Goal: Task Accomplishment & Management: Use online tool/utility

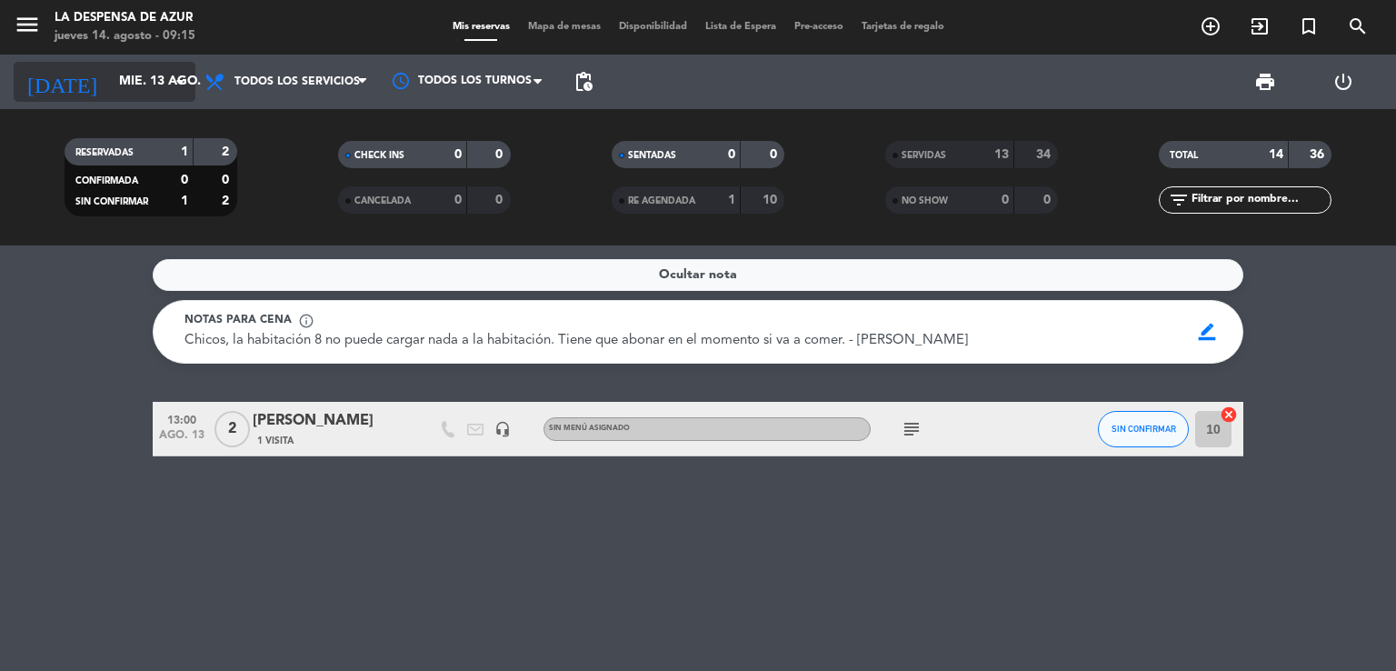
click at [130, 89] on input "mié. 13 ago." at bounding box center [196, 81] width 173 height 33
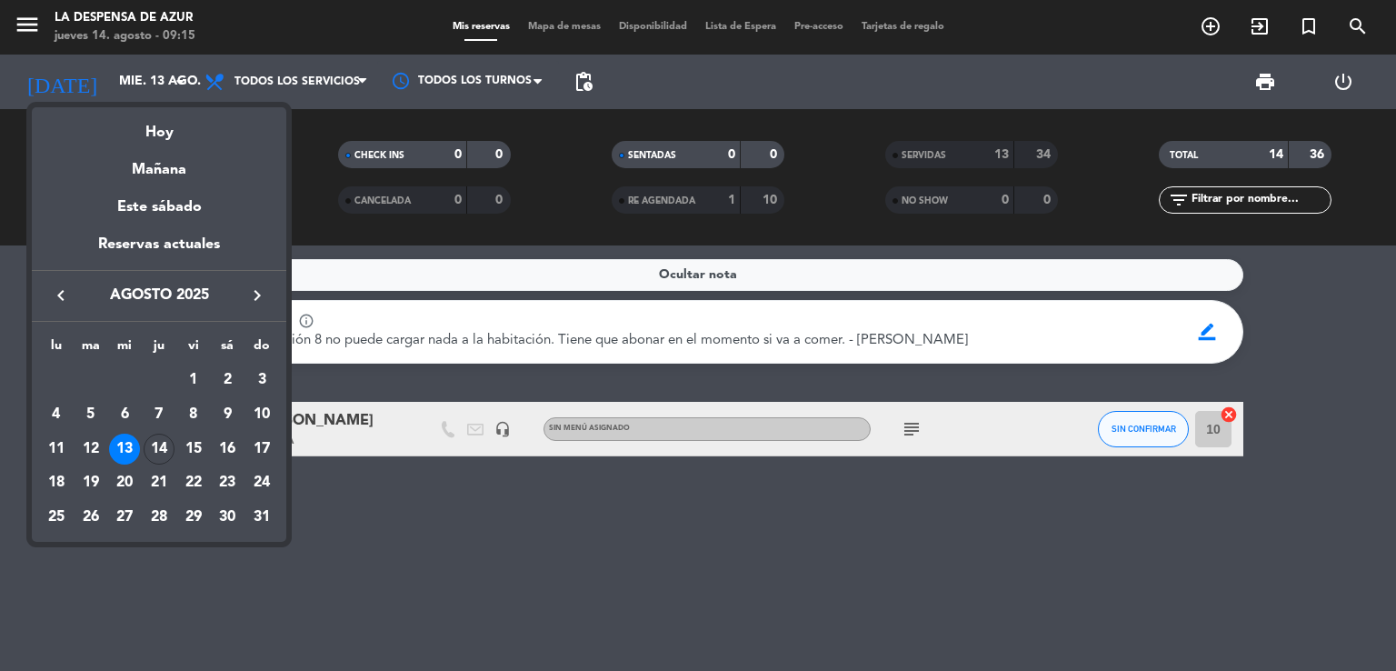
click at [255, 47] on div at bounding box center [698, 335] width 1396 height 671
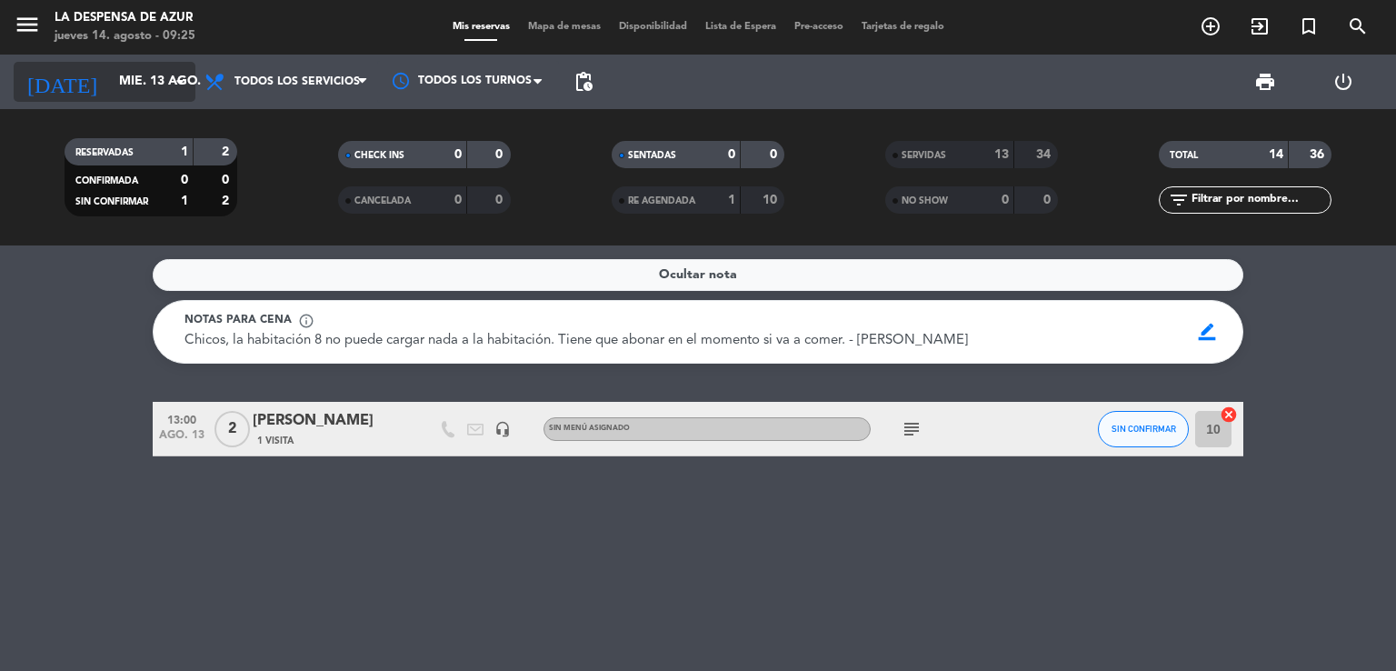
click at [148, 85] on input "mié. 13 ago." at bounding box center [196, 81] width 173 height 33
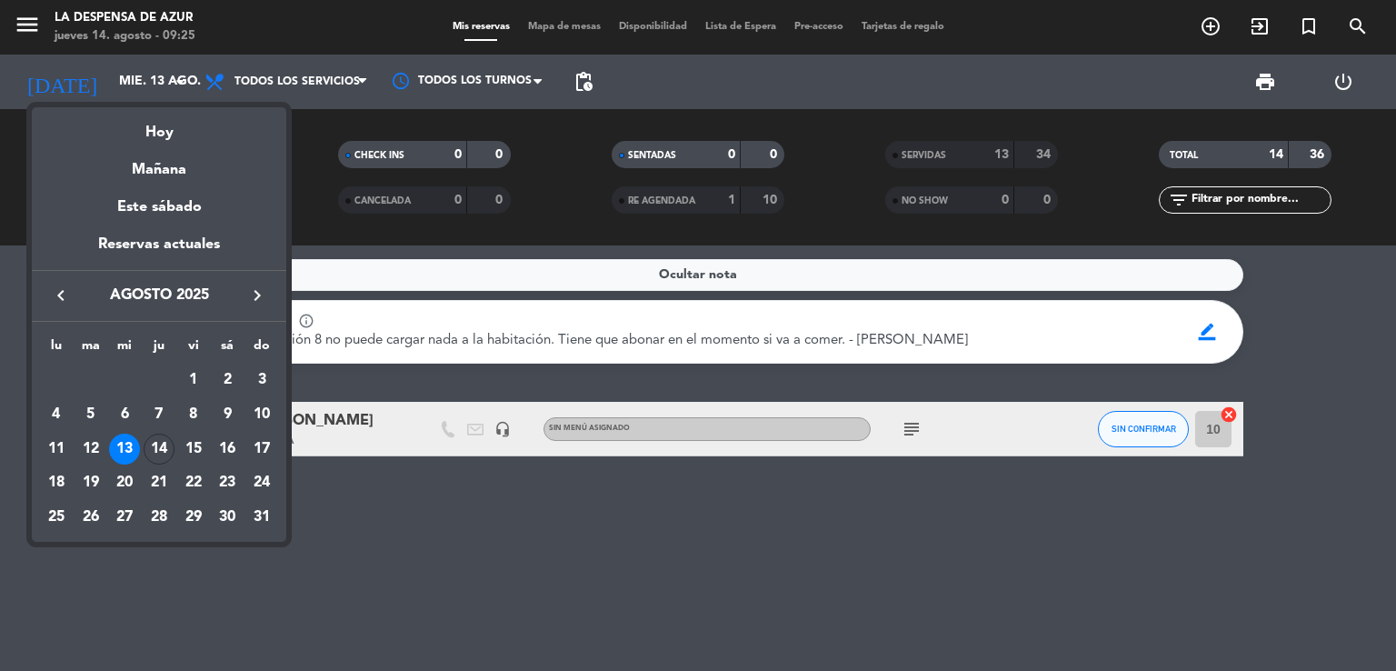
click at [852, 488] on div at bounding box center [698, 335] width 1396 height 671
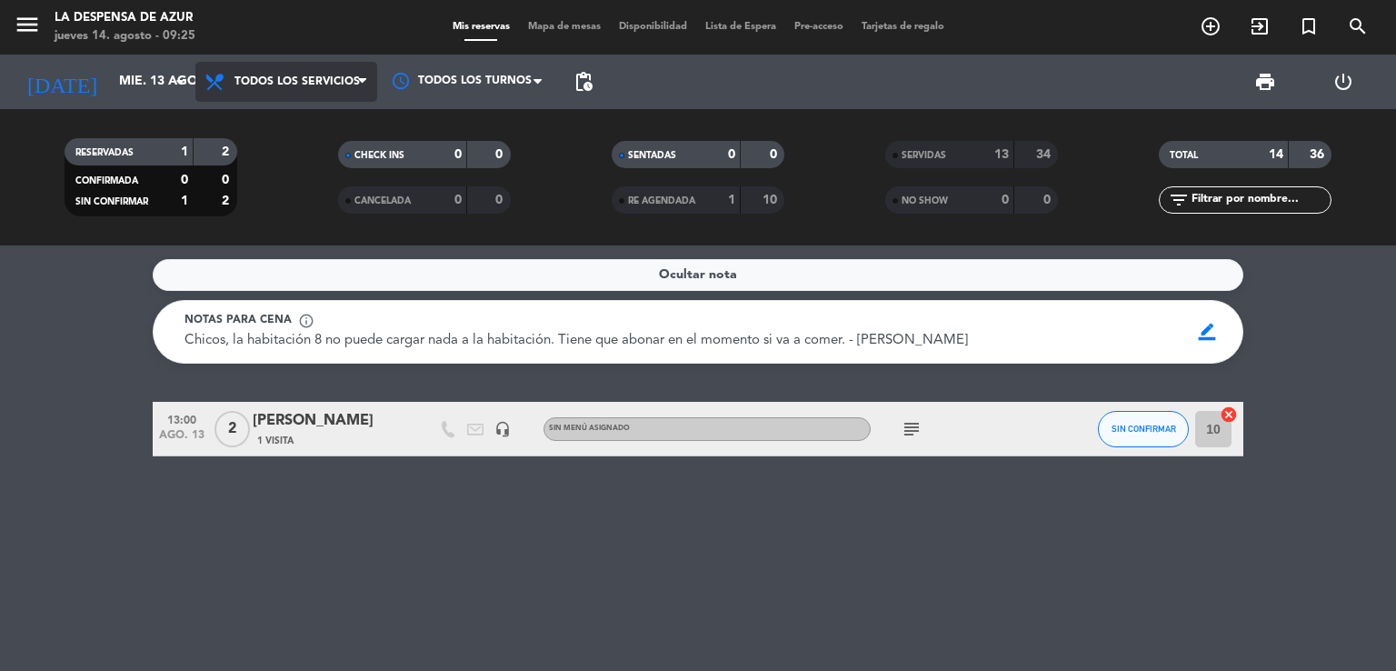
click at [265, 100] on span "Todos los servicios" at bounding box center [286, 82] width 182 height 40
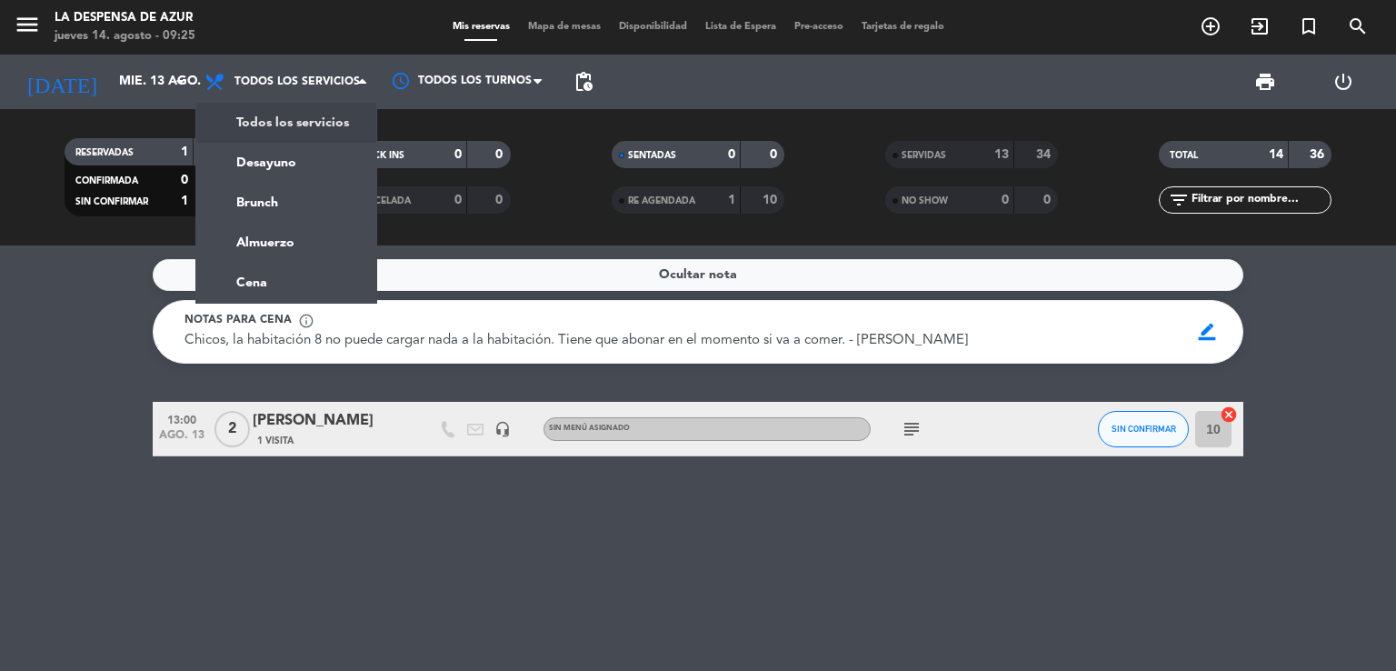
click at [267, 140] on div "menu La Despensa de Azur [DATE] 14. agosto - 09:25 Mis reservas Mapa de mesas D…" at bounding box center [698, 122] width 1396 height 245
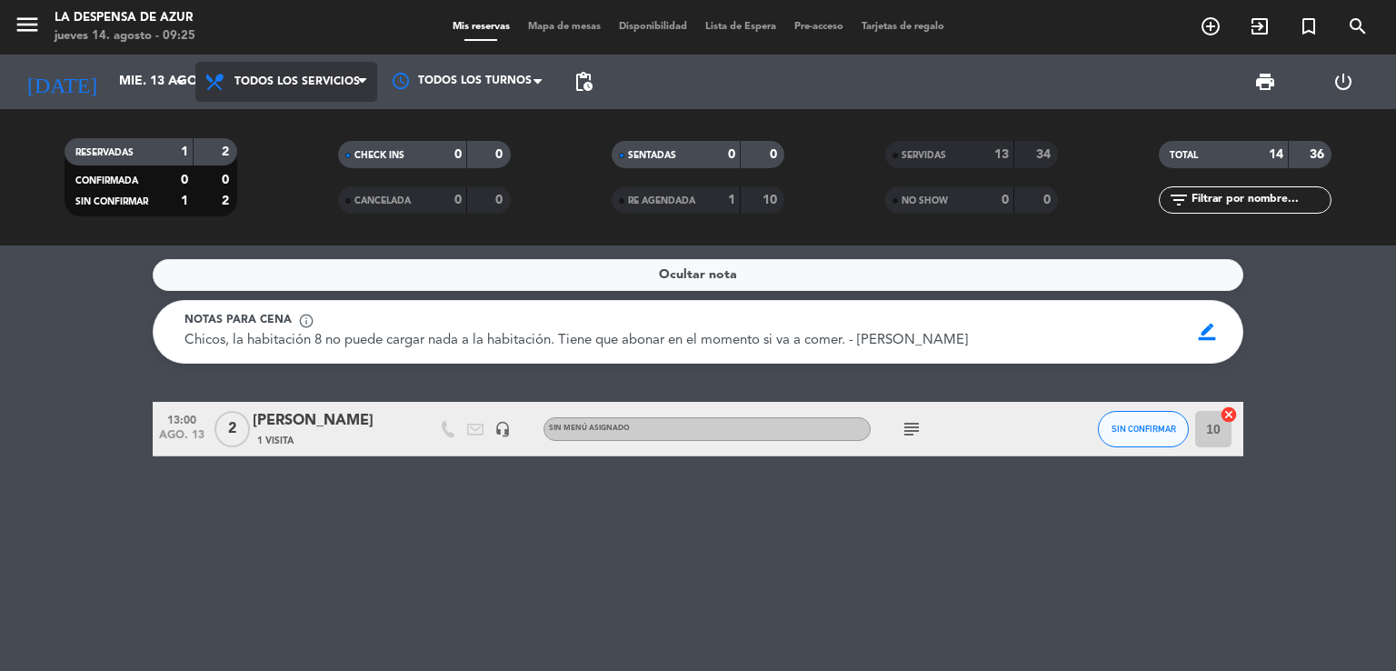
click at [273, 85] on span "Todos los servicios" at bounding box center [296, 81] width 125 height 13
click at [273, 112] on div "menu La Despensa de Azur [DATE] 14. agosto - 09:25 Mis reservas Mapa de mesas D…" at bounding box center [698, 122] width 1396 height 245
drag, startPoint x: 922, startPoint y: 420, endPoint x: 911, endPoint y: 430, distance: 15.5
click at [911, 430] on span "subject" at bounding box center [911, 429] width 27 height 22
click at [911, 430] on icon "subject" at bounding box center [912, 429] width 22 height 22
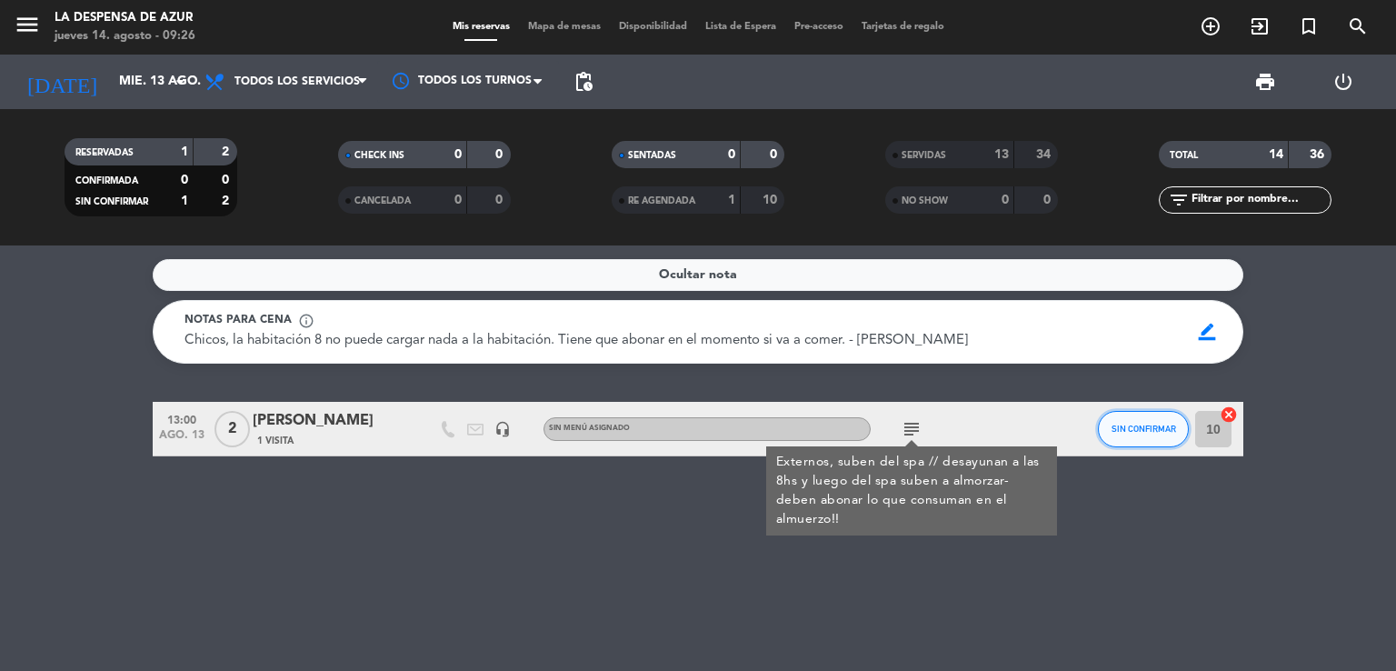
click at [1140, 423] on span "SIN CONFIRMAR" at bounding box center [1143, 428] width 65 height 10
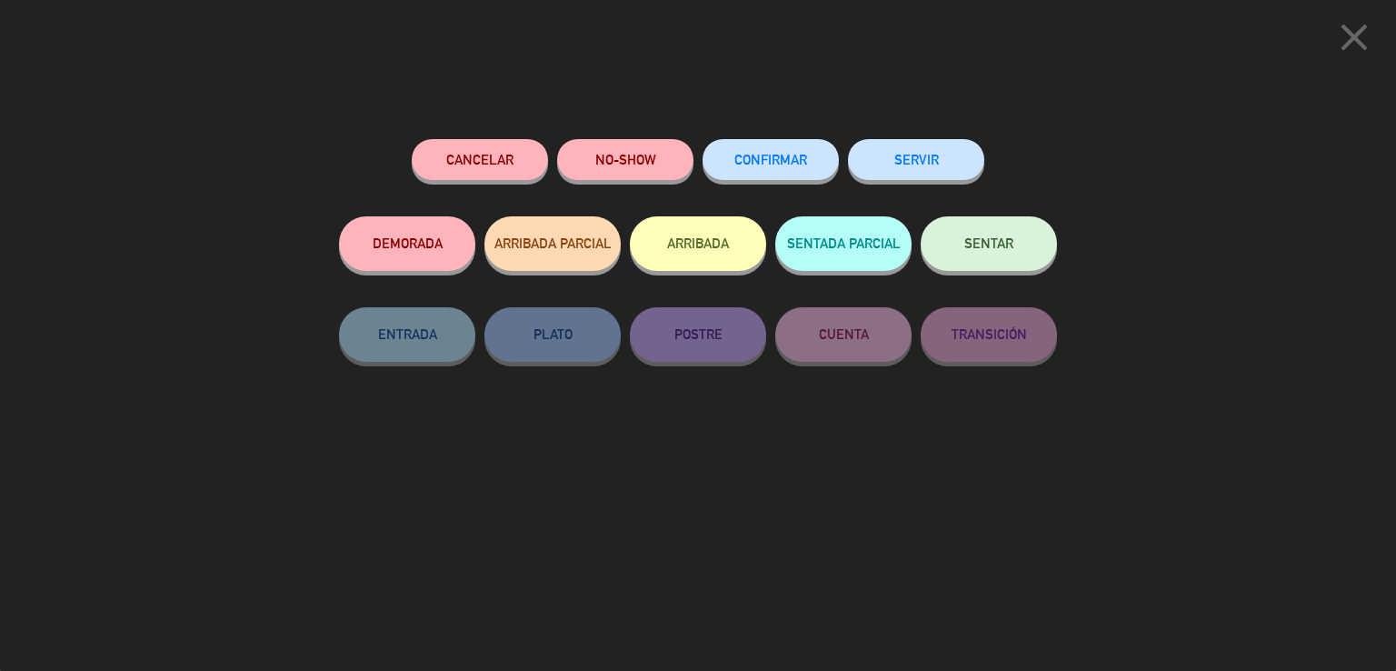
click at [899, 171] on button "SERVIR" at bounding box center [916, 159] width 136 height 41
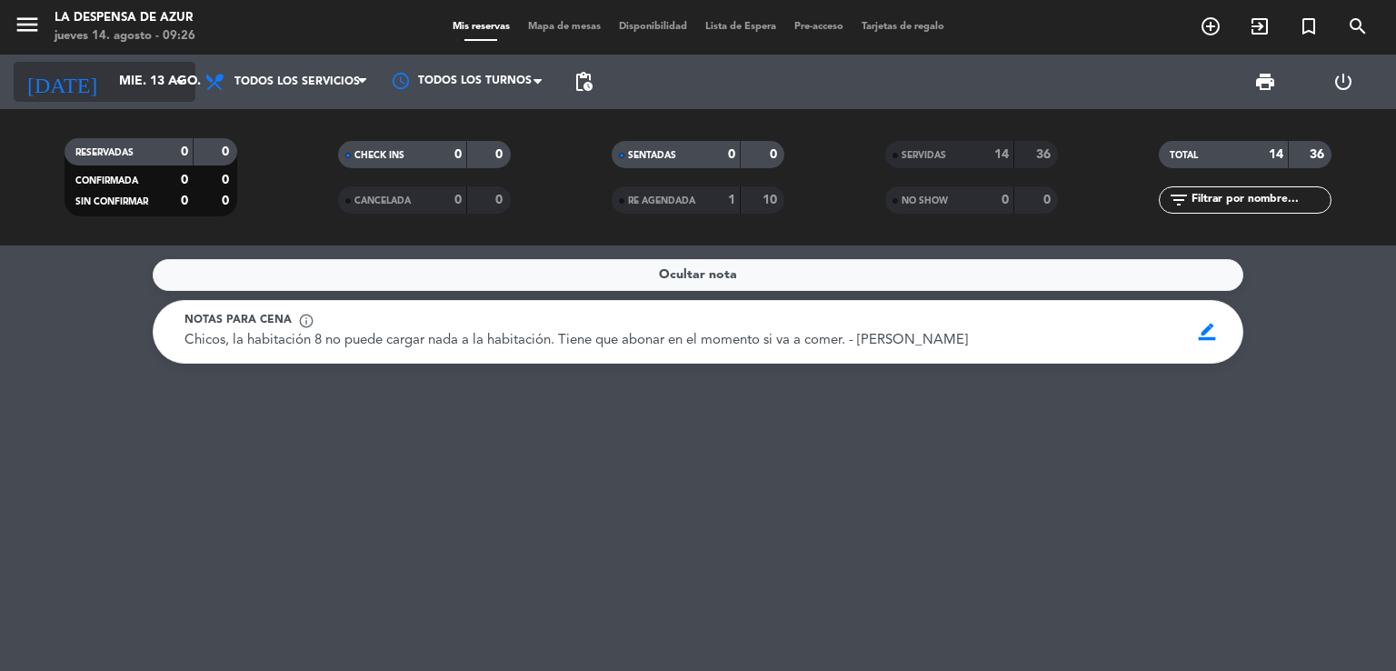
click at [142, 91] on input "mié. 13 ago." at bounding box center [196, 81] width 173 height 33
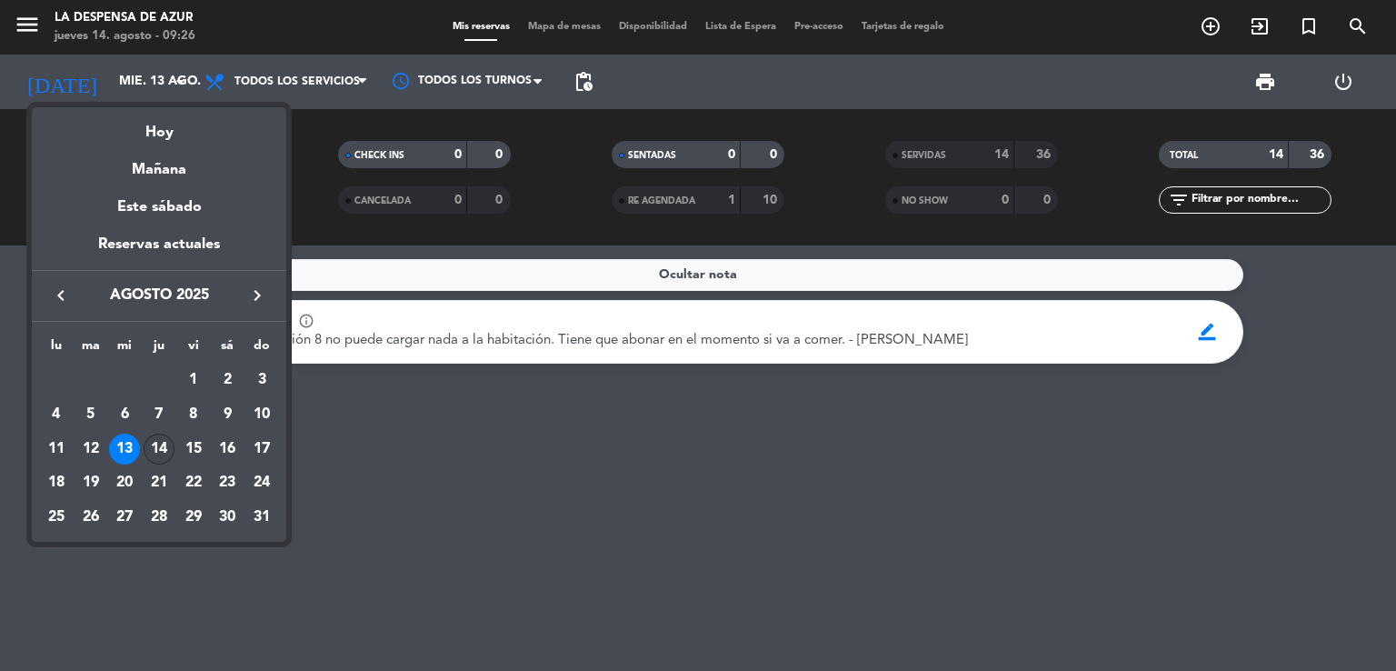
click at [149, 448] on div "14" at bounding box center [159, 448] width 31 height 31
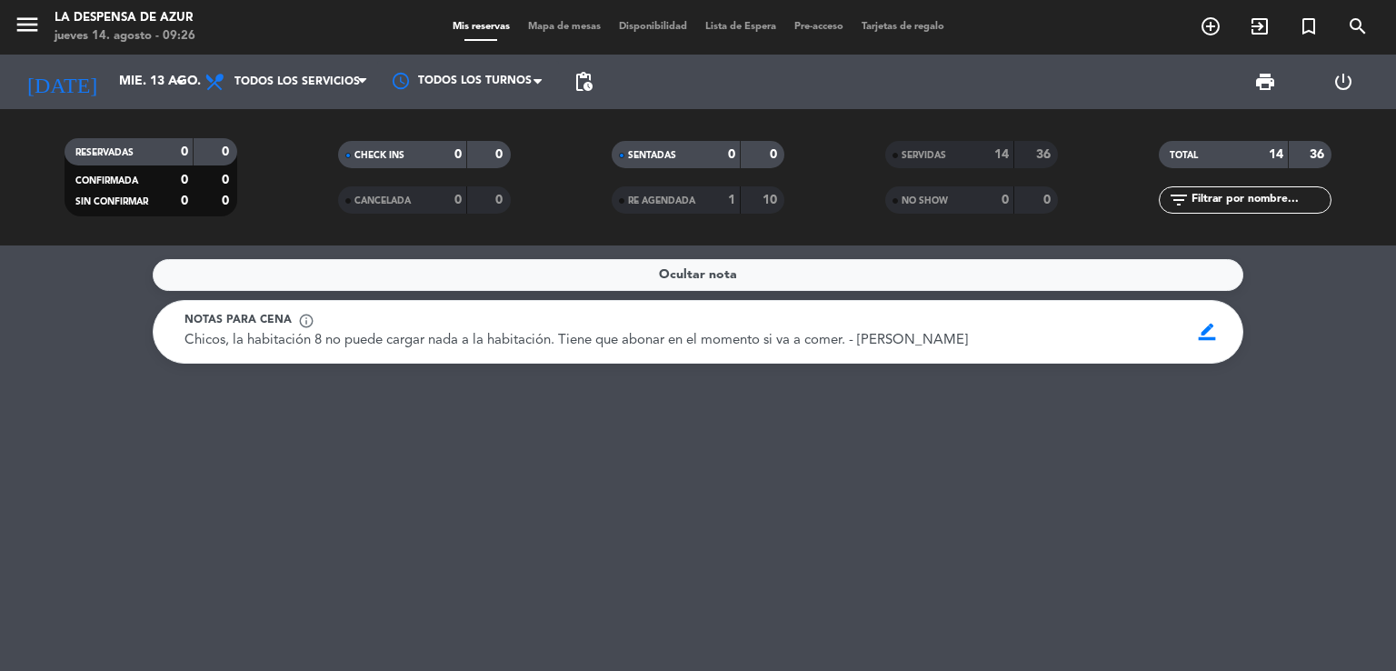
type input "jue. 14 ago."
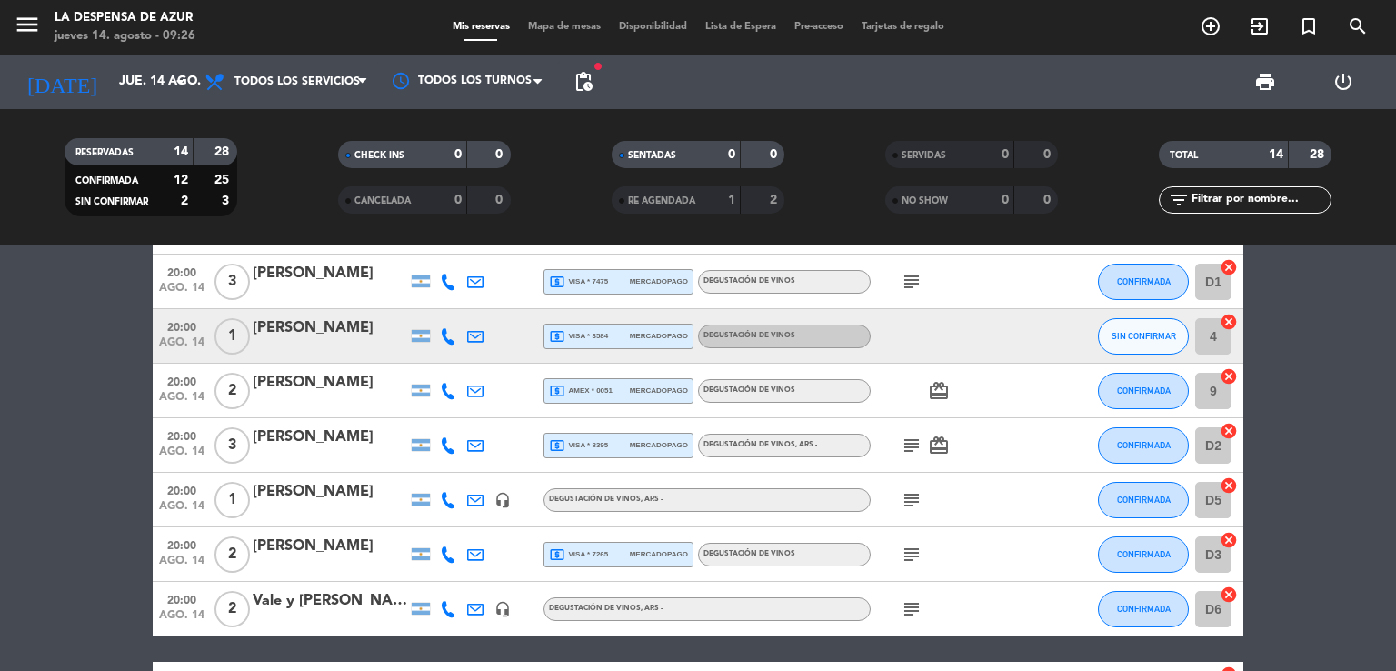
scroll to position [290, 0]
